Goal: Book appointment/travel/reservation

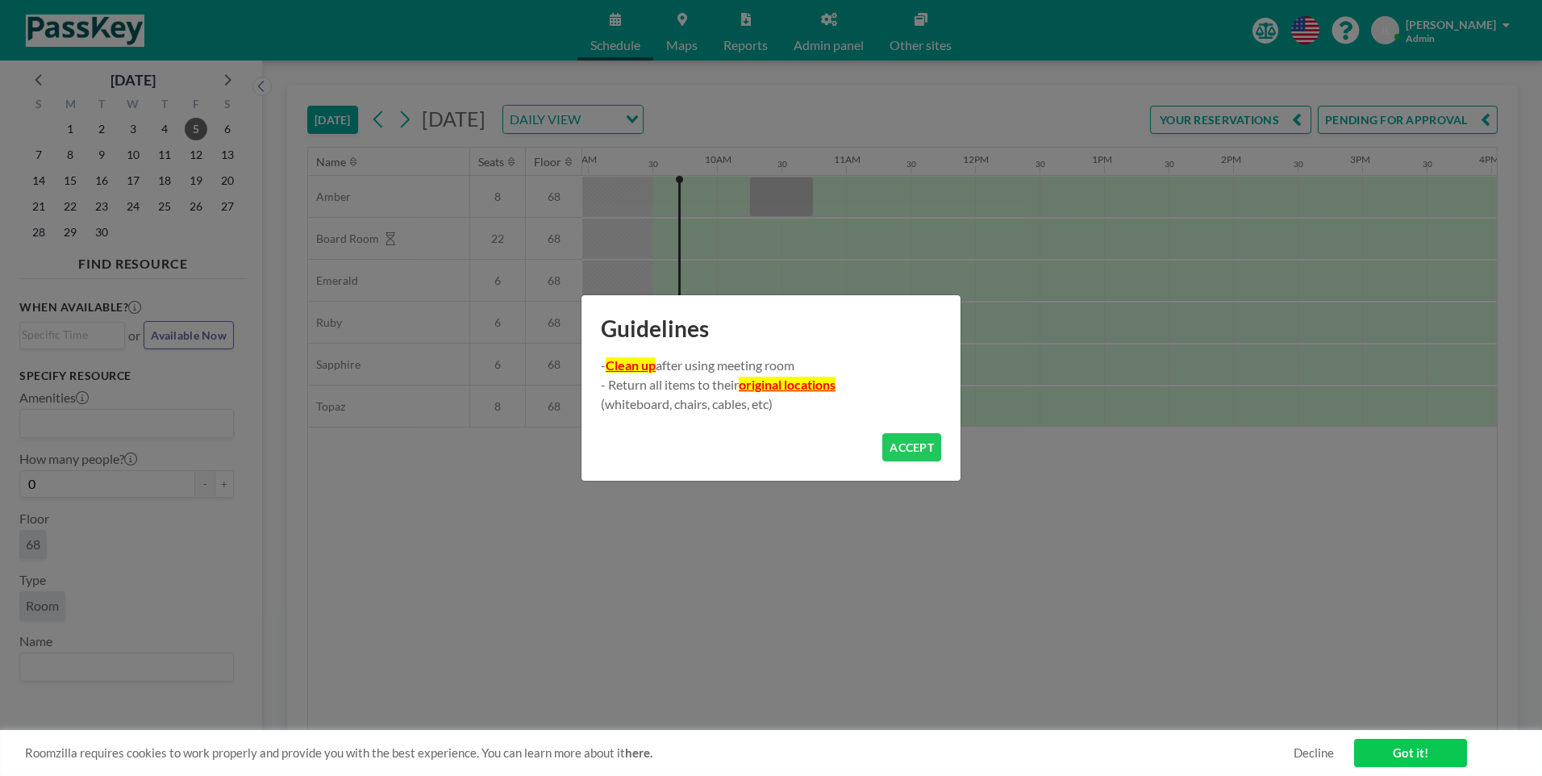
scroll to position [0, 1161]
click at [931, 439] on button "ACCEPT" at bounding box center [911, 447] width 59 height 28
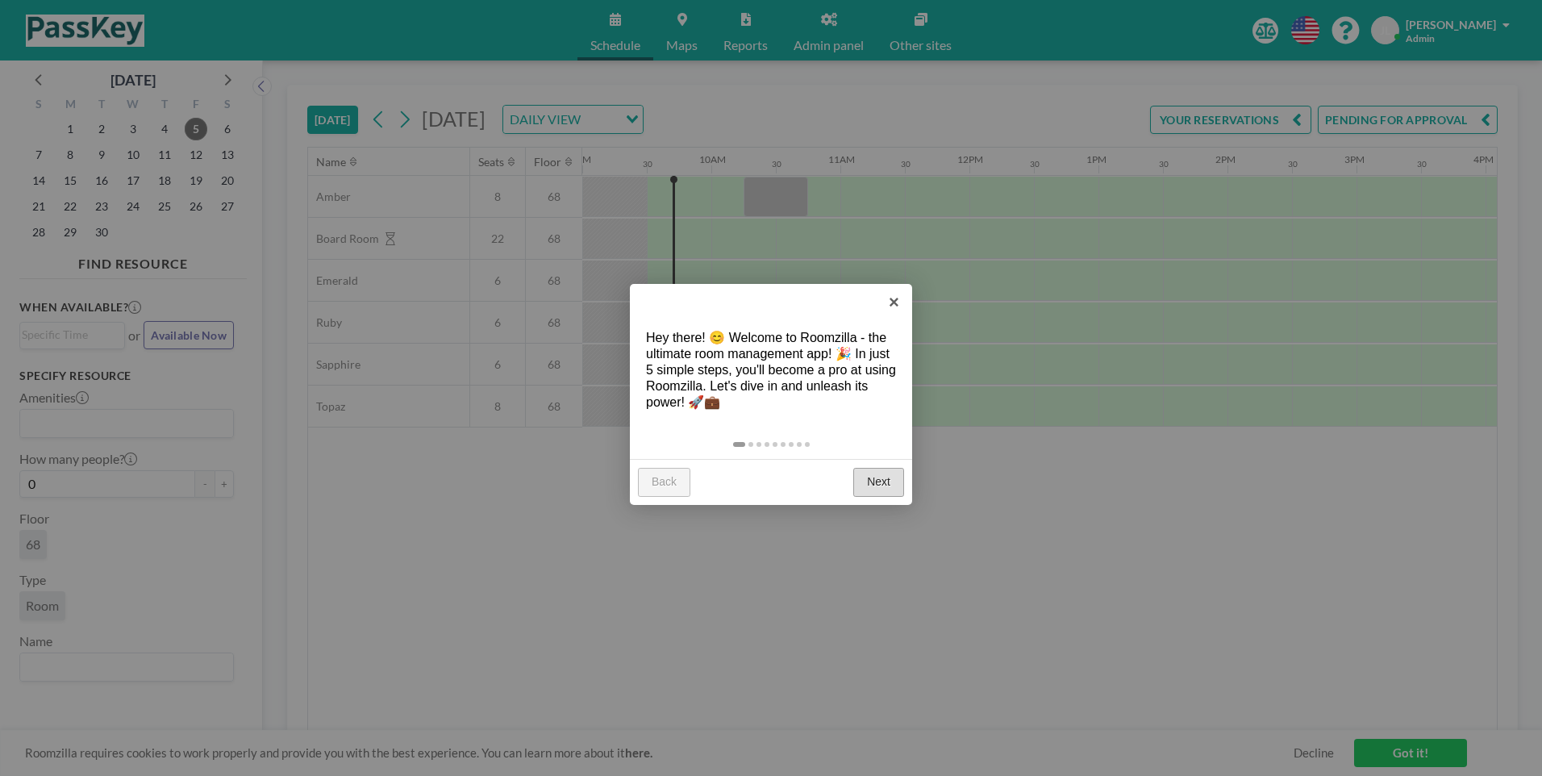
click at [897, 490] on link "Next" at bounding box center [878, 482] width 51 height 29
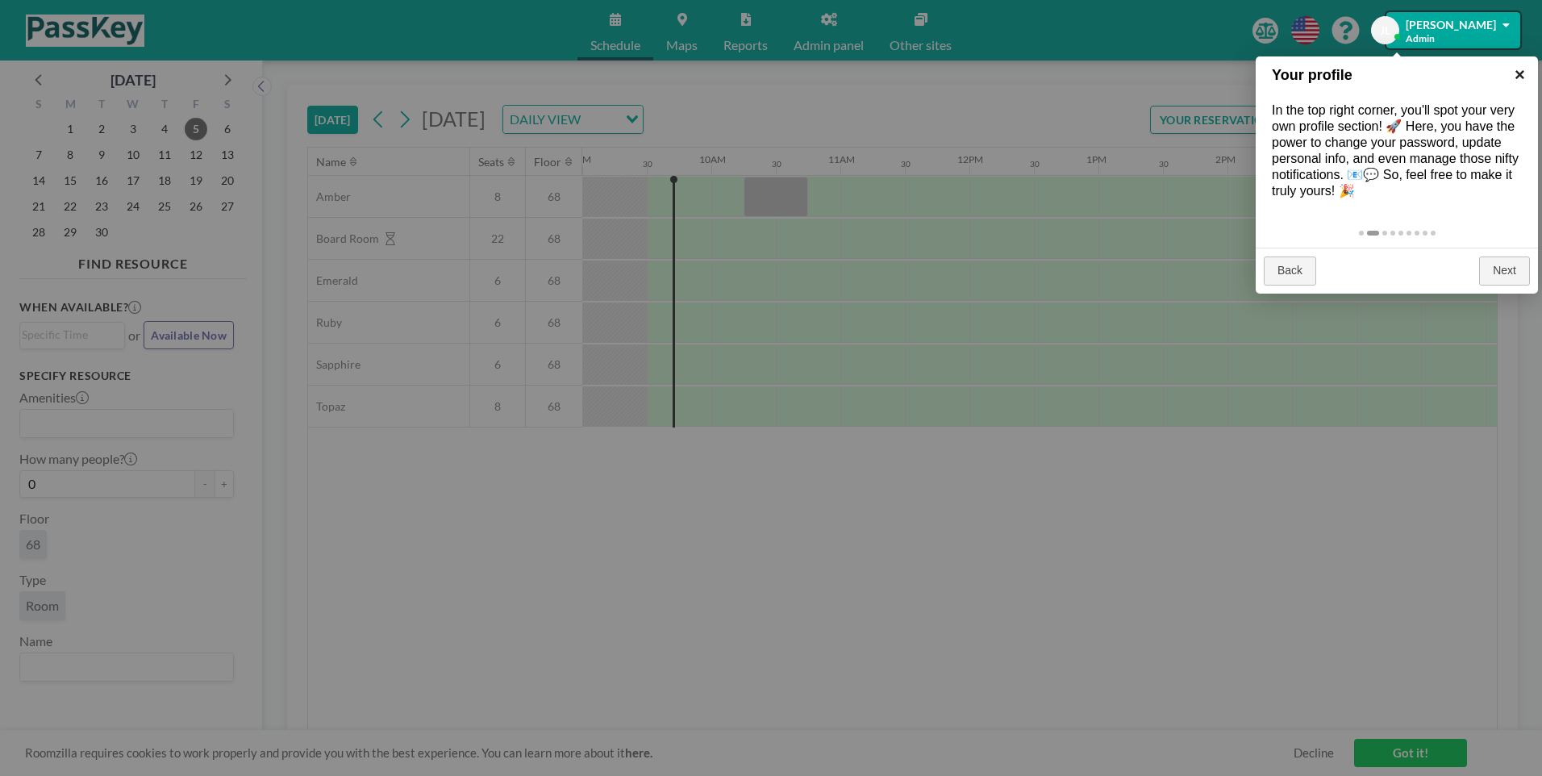
click at [1518, 72] on link "×" at bounding box center [1520, 74] width 36 height 36
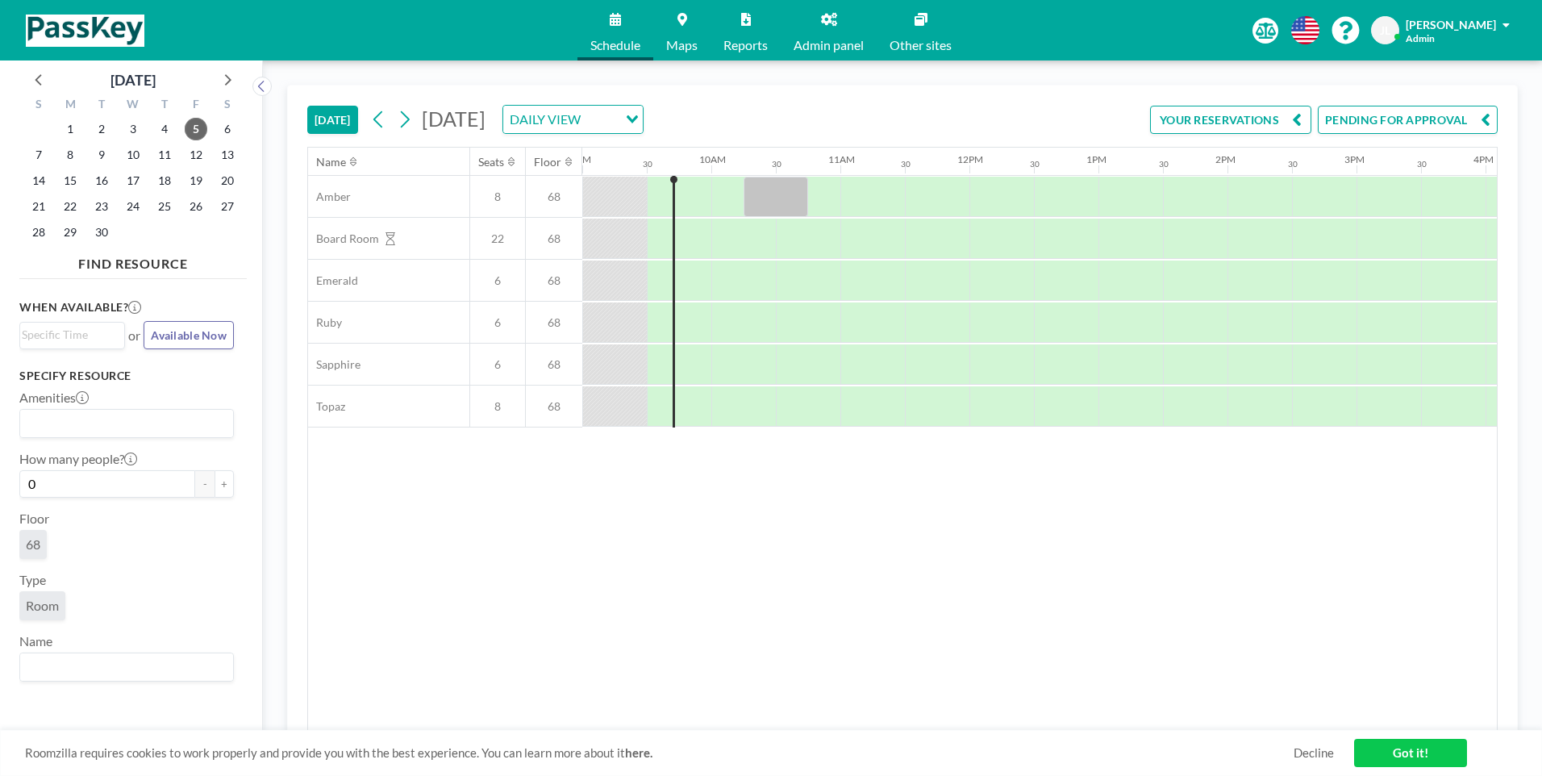
click at [833, 21] on icon at bounding box center [829, 19] width 16 height 13
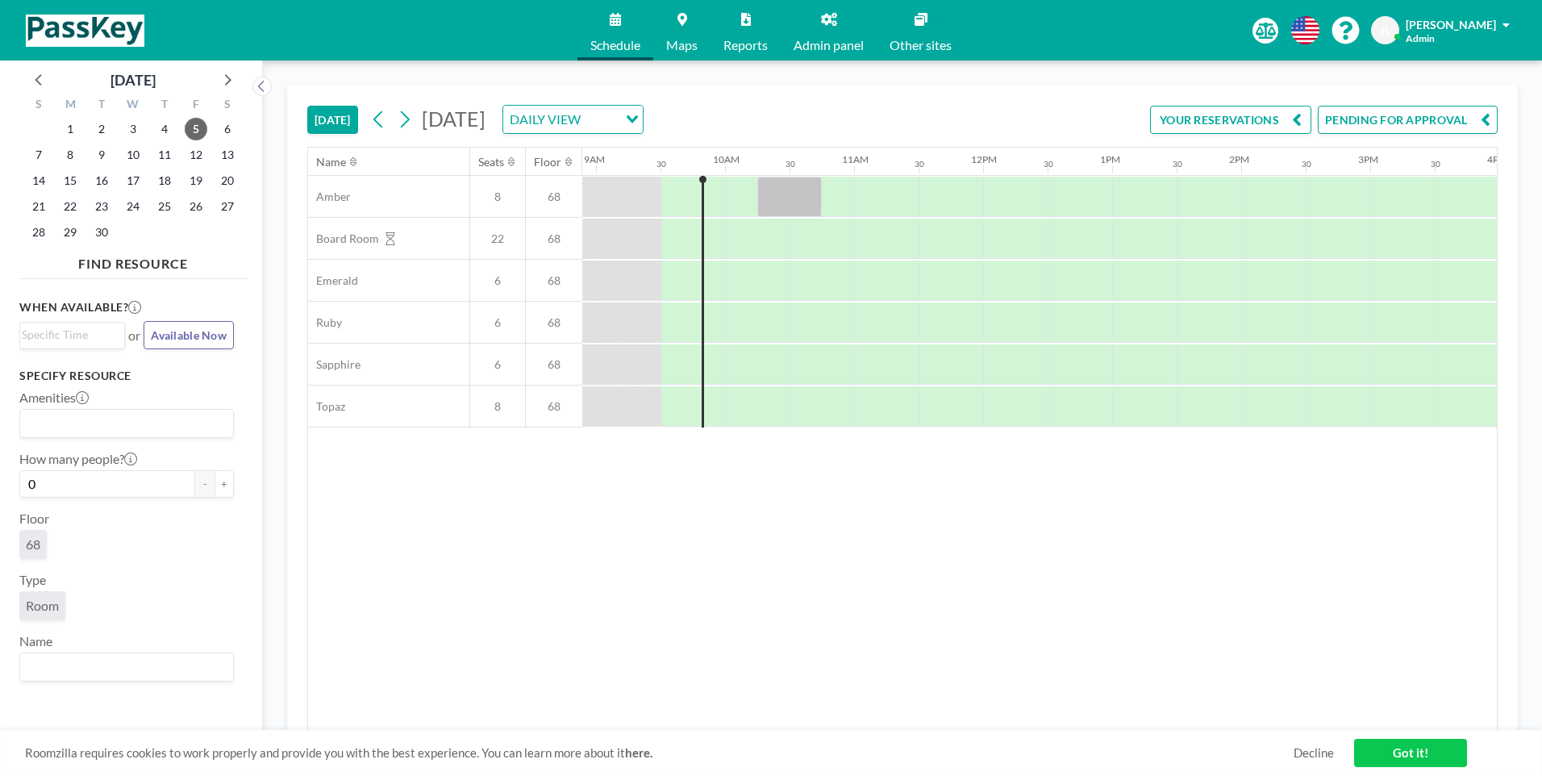
scroll to position [0, 1161]
click at [678, 26] on link "Maps" at bounding box center [681, 30] width 57 height 60
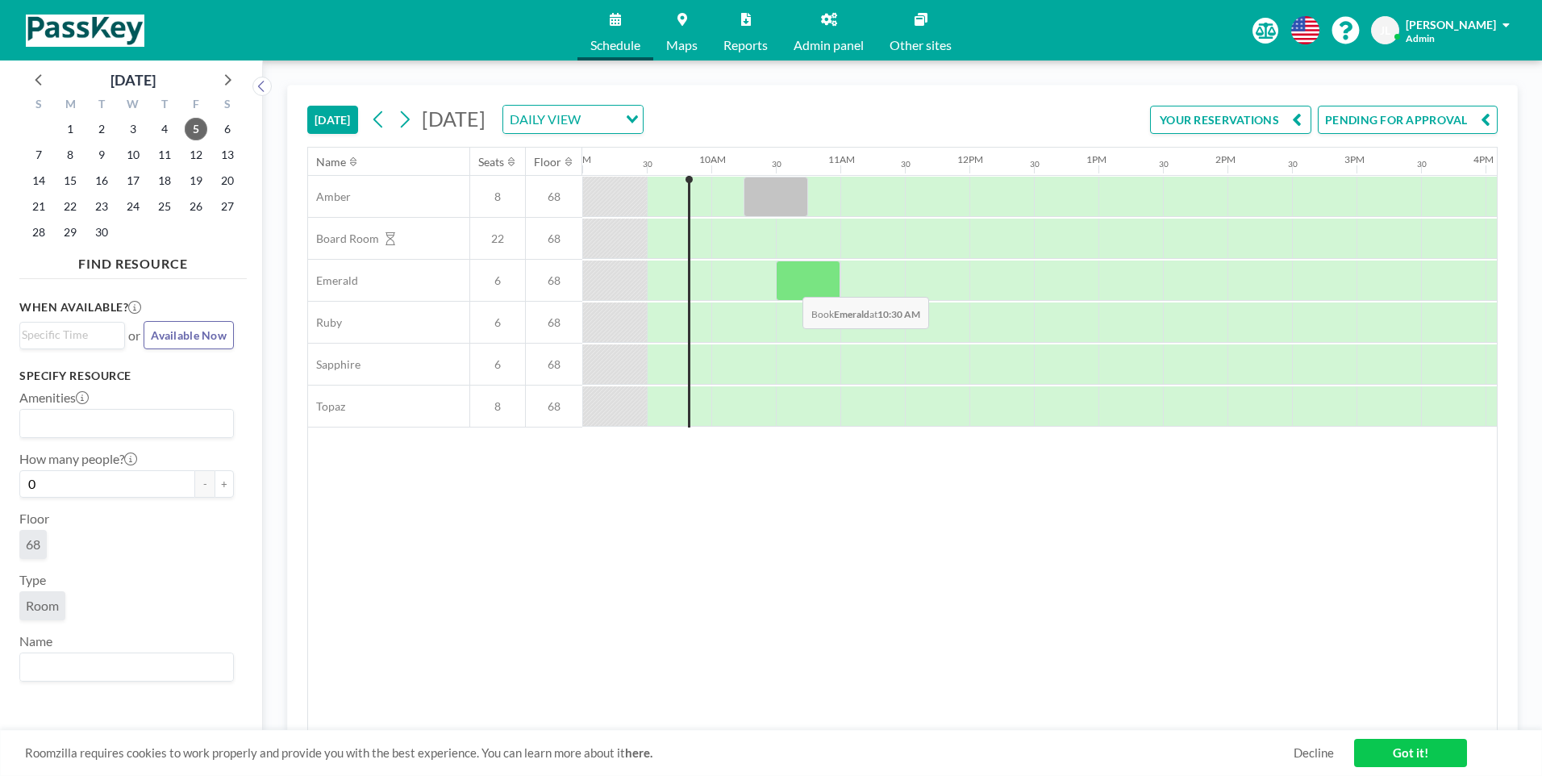
click at [790, 285] on div at bounding box center [808, 281] width 65 height 40
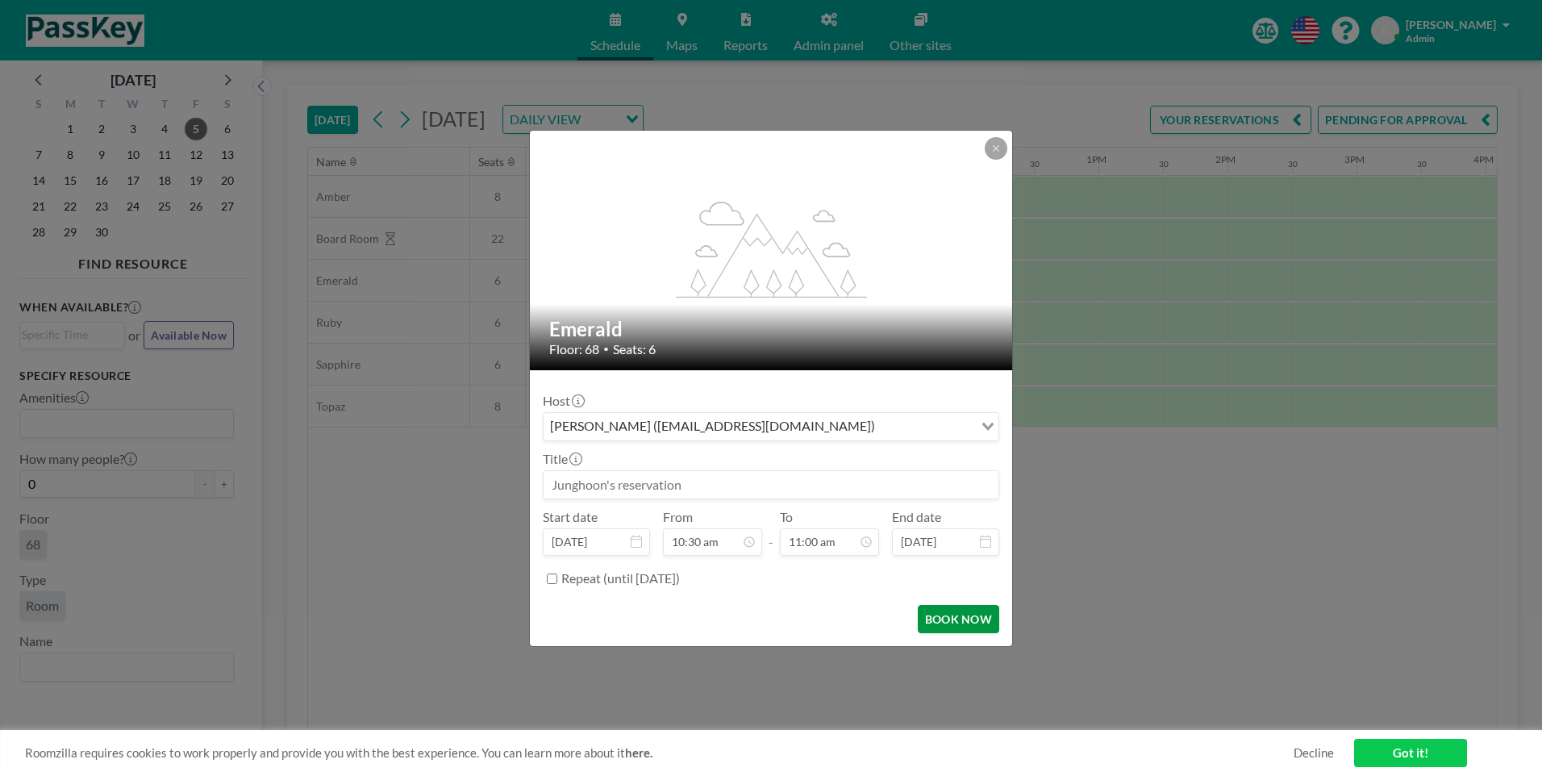
click at [962, 623] on button "BOOK NOW" at bounding box center [958, 619] width 81 height 28
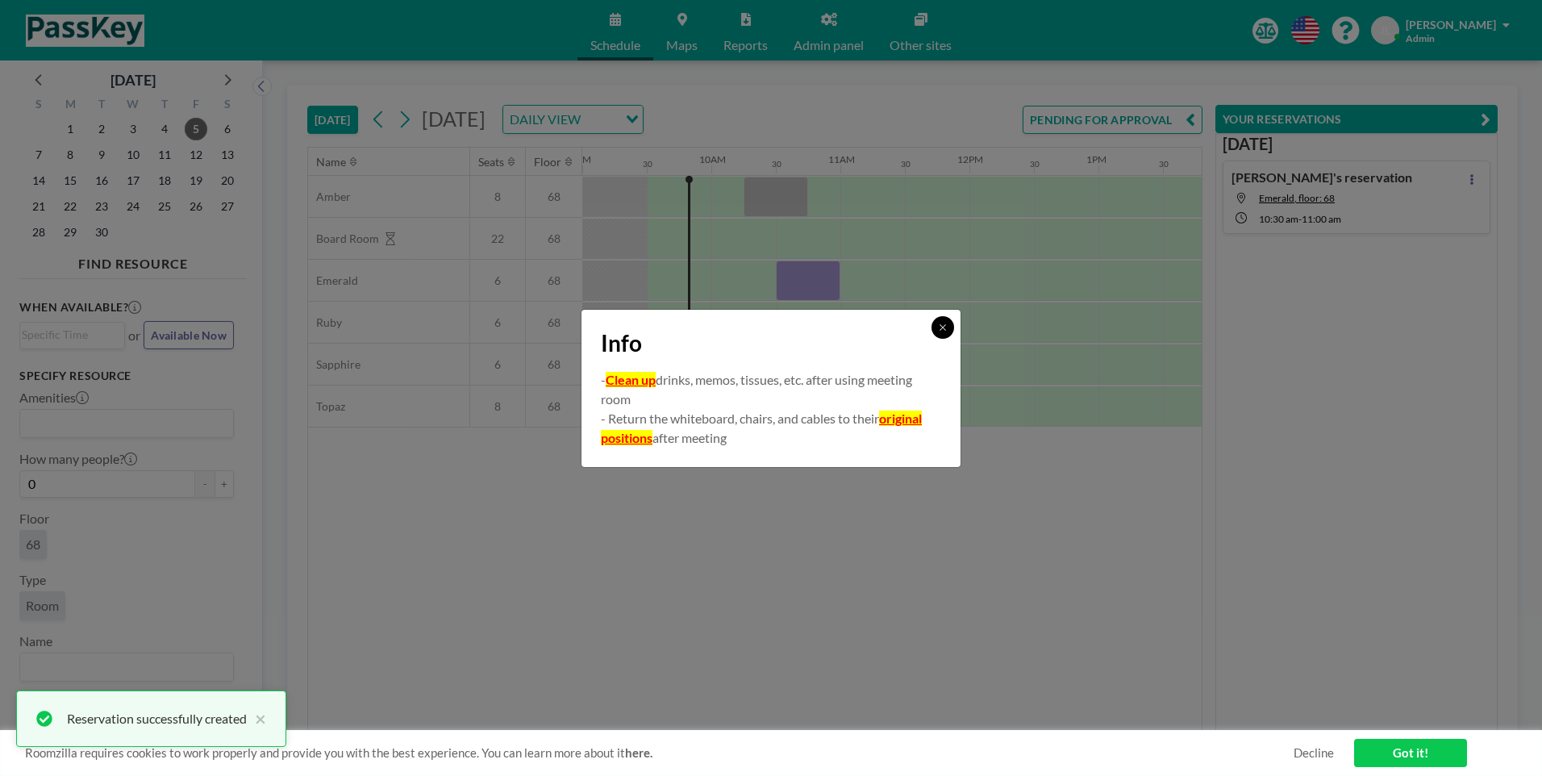
click at [948, 330] on button at bounding box center [943, 327] width 23 height 23
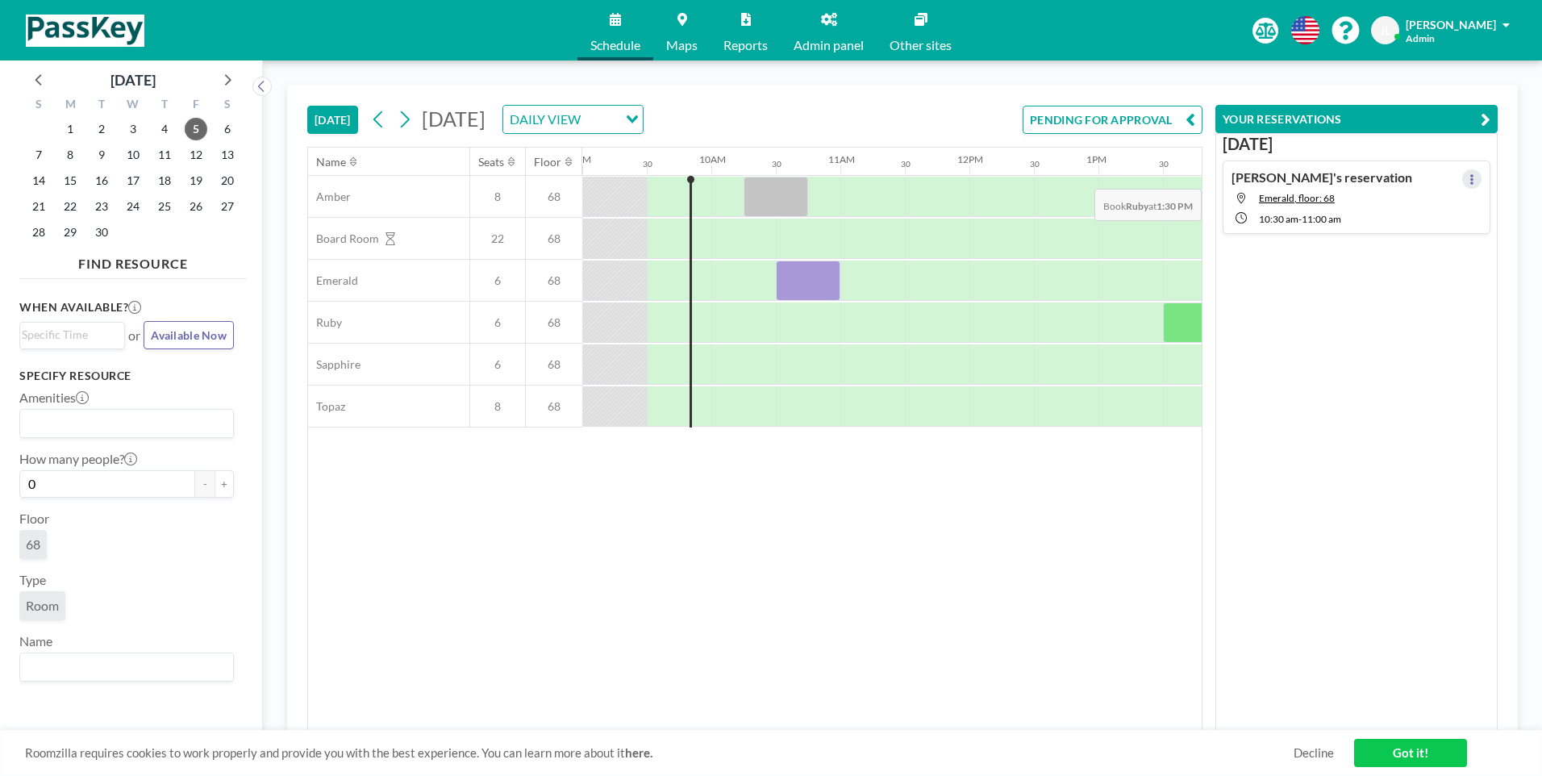
click at [1467, 177] on button at bounding box center [1471, 178] width 19 height 19
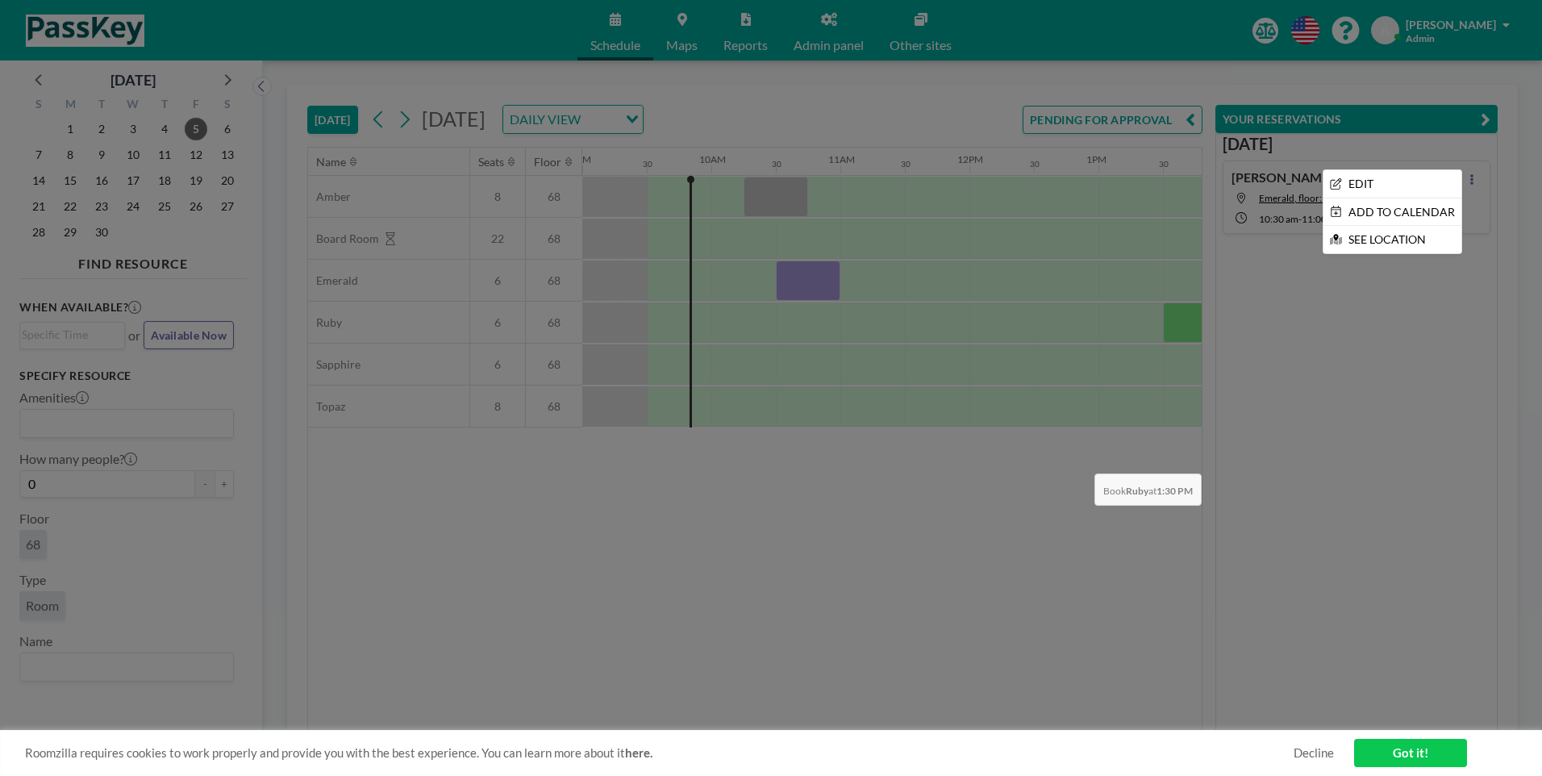
click at [1336, 461] on div at bounding box center [771, 388] width 1542 height 776
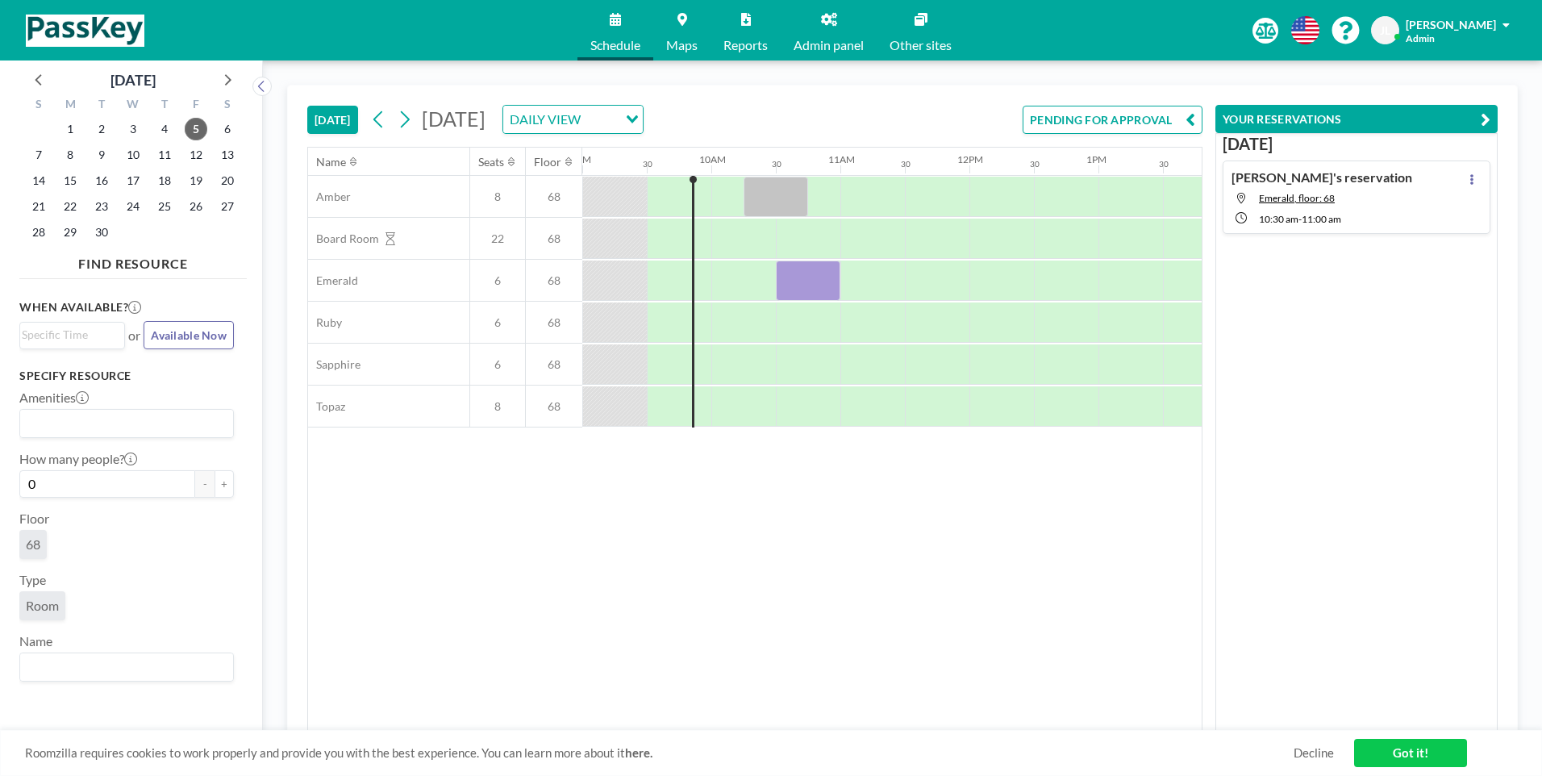
click at [838, 12] on link "Admin panel" at bounding box center [829, 30] width 96 height 60
